Goal: Transaction & Acquisition: Obtain resource

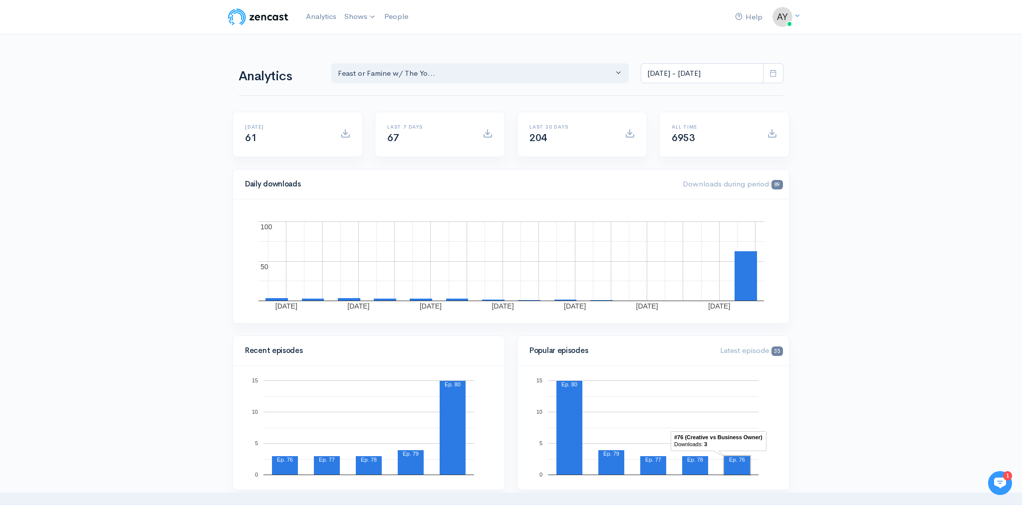
click at [781, 73] on span at bounding box center [773, 73] width 20 height 20
click at [685, 170] on li "This month" at bounding box center [676, 172] width 70 height 15
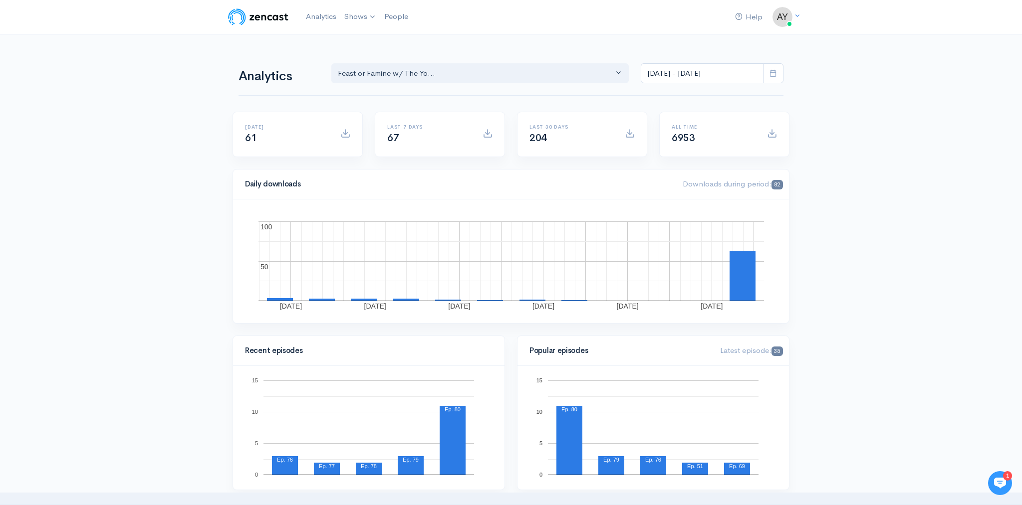
click at [774, 77] on icon at bounding box center [772, 72] width 7 height 7
click at [688, 126] on li "Last 7 days" at bounding box center [676, 125] width 70 height 15
type input "[DATE] - [DATE]"
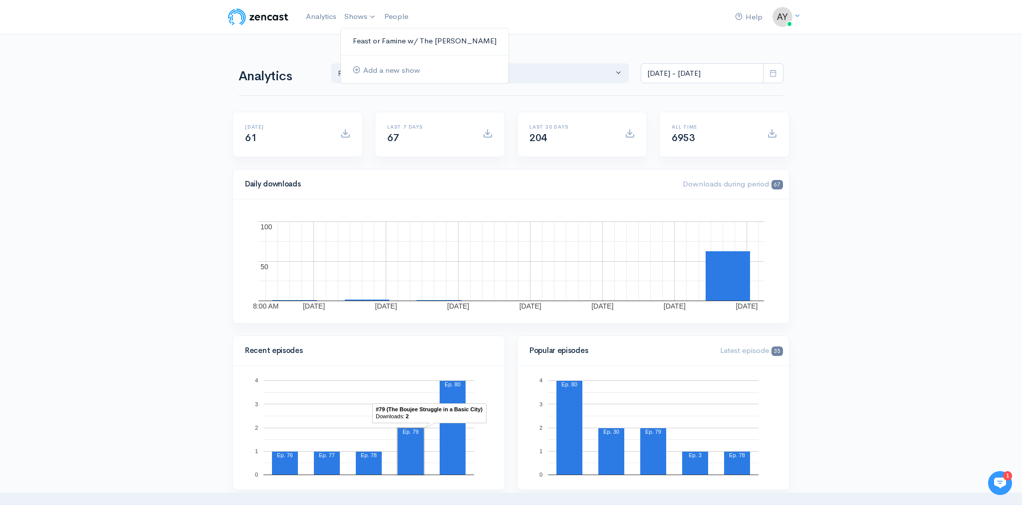
click at [358, 38] on link "Feast or Famine w/ The [PERSON_NAME]" at bounding box center [425, 40] width 168 height 17
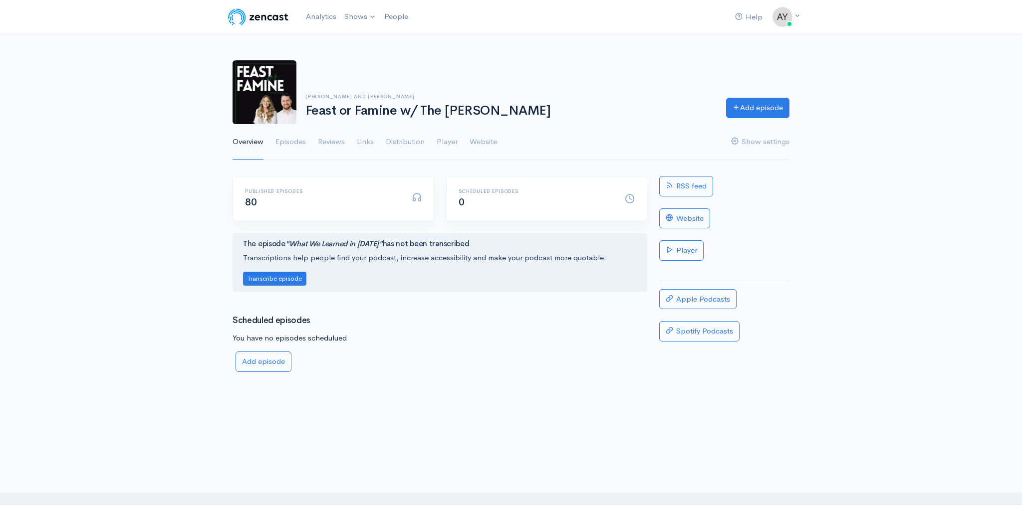
click at [847, 146] on div "[PERSON_NAME] and [PERSON_NAME] Feast or Famine w/ The [PERSON_NAME] Add episod…" at bounding box center [511, 104] width 1022 height 112
click at [693, 193] on link "RSS feed" at bounding box center [686, 186] width 54 height 20
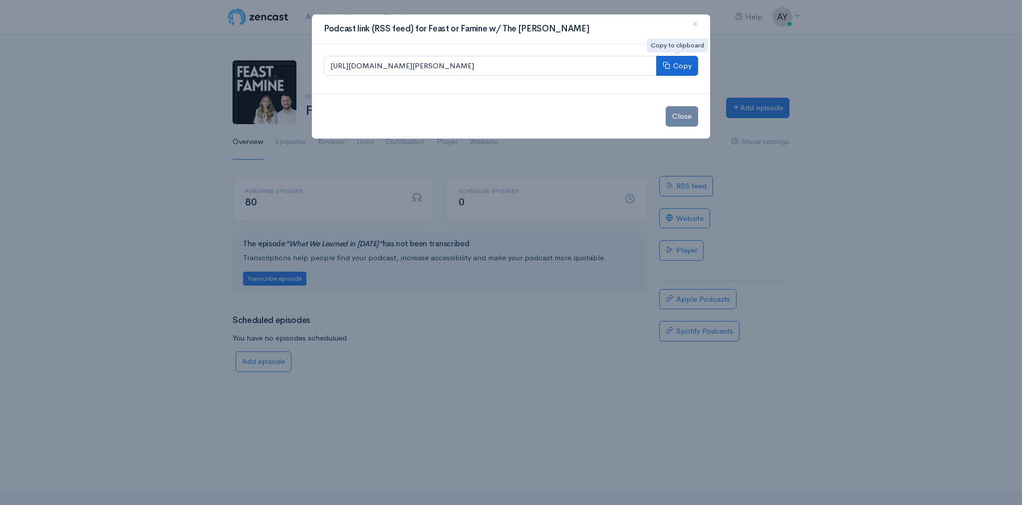
click at [684, 66] on button "Copy" at bounding box center [677, 66] width 42 height 20
